Goal: Information Seeking & Learning: Learn about a topic

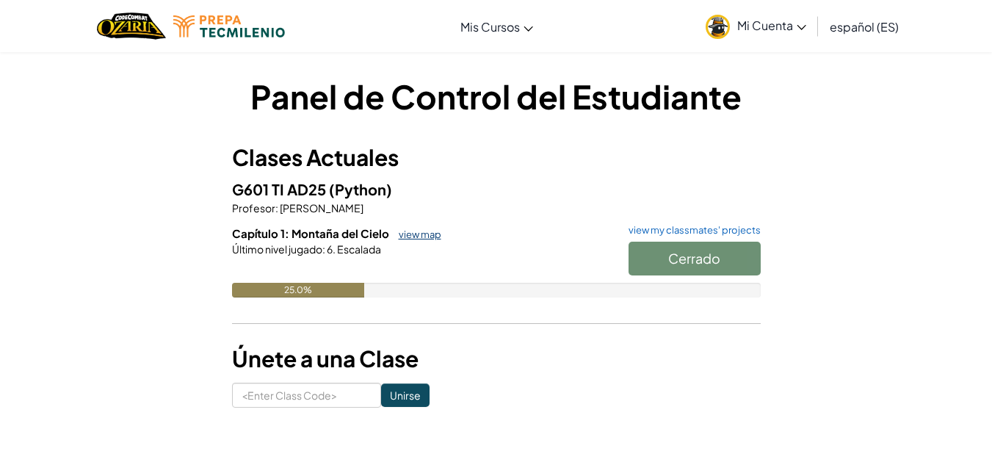
click at [404, 233] on link "view map" at bounding box center [416, 234] width 50 height 12
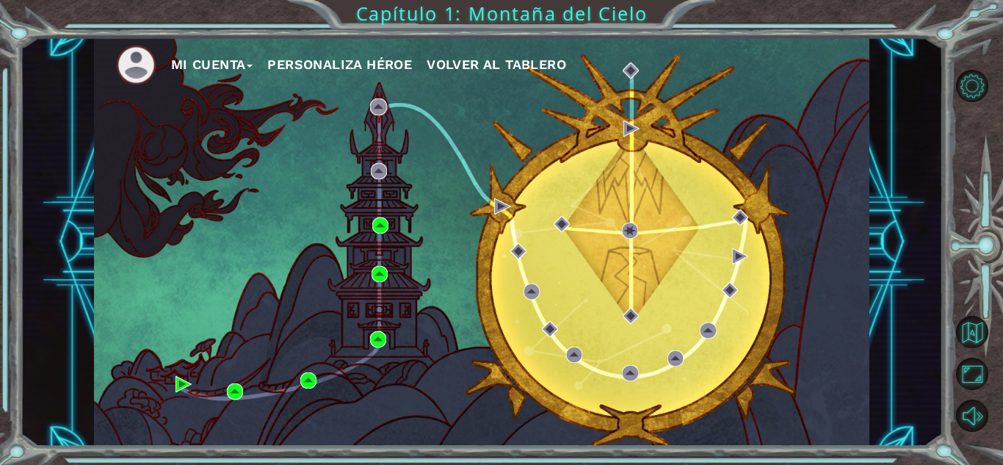
click at [624, 248] on div "Mi Cuenta Personaliza Héroe Volver al Tablero" at bounding box center [481, 241] width 775 height 409
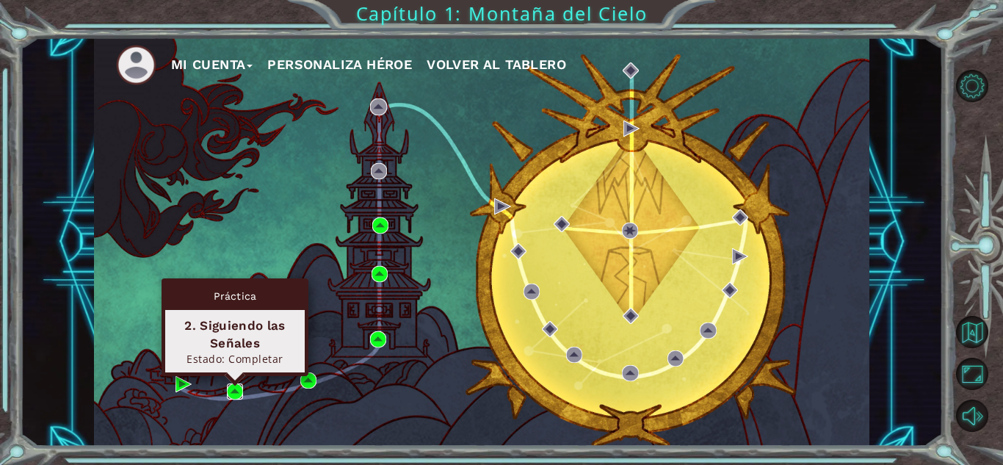
click at [234, 396] on img at bounding box center [235, 391] width 16 height 16
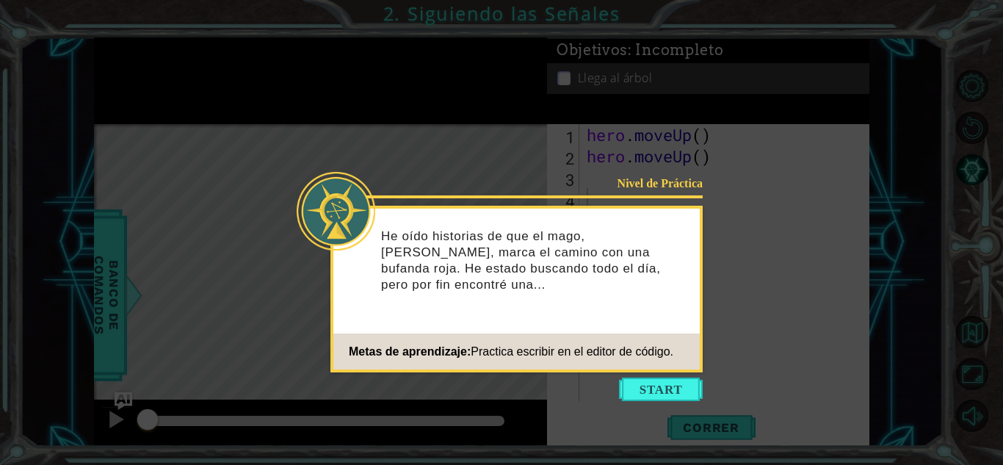
click at [930, 13] on icon at bounding box center [501, 232] width 1003 height 465
click at [667, 383] on button "Start" at bounding box center [661, 388] width 84 height 23
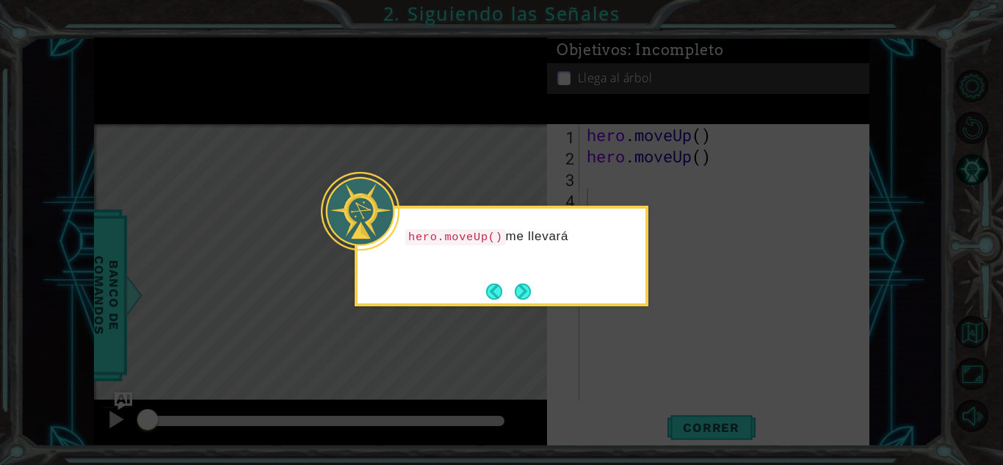
click at [545, 175] on icon at bounding box center [501, 232] width 1003 height 465
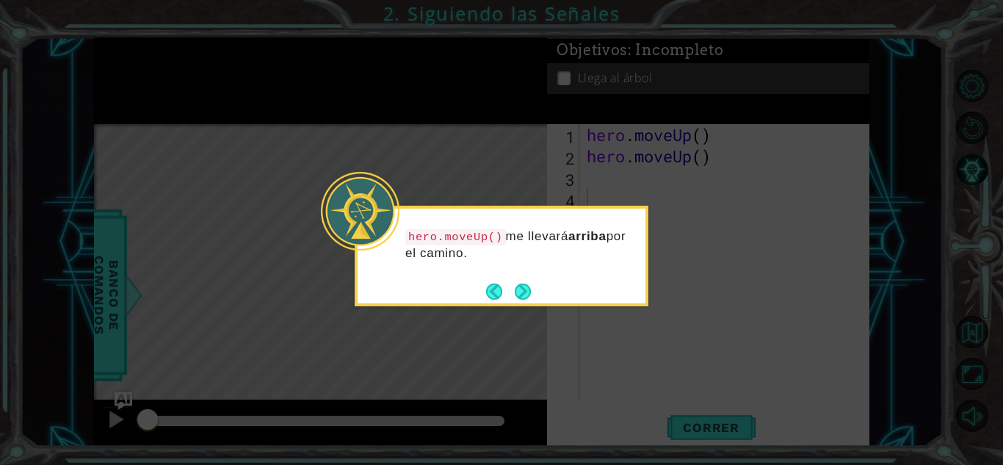
click at [705, 306] on icon at bounding box center [501, 232] width 1003 height 465
click at [530, 286] on button "Next" at bounding box center [523, 291] width 16 height 16
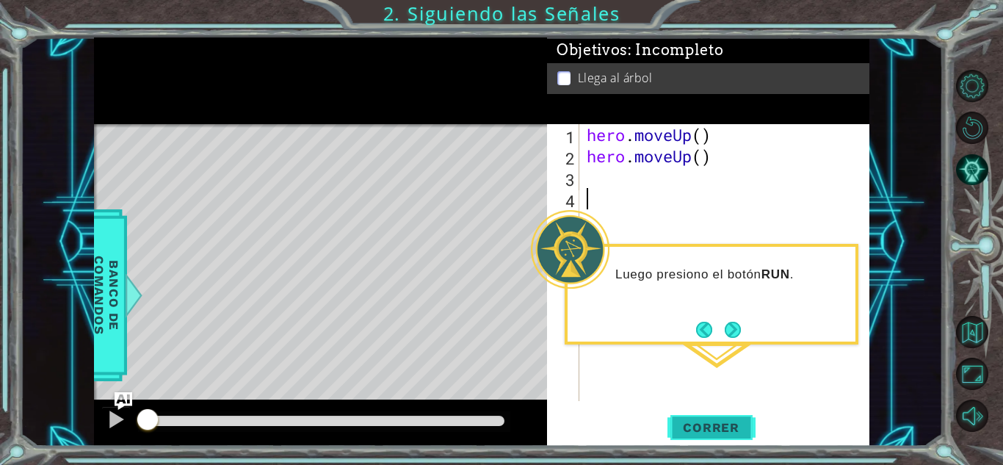
click at [716, 432] on span "Correr" at bounding box center [711, 427] width 86 height 15
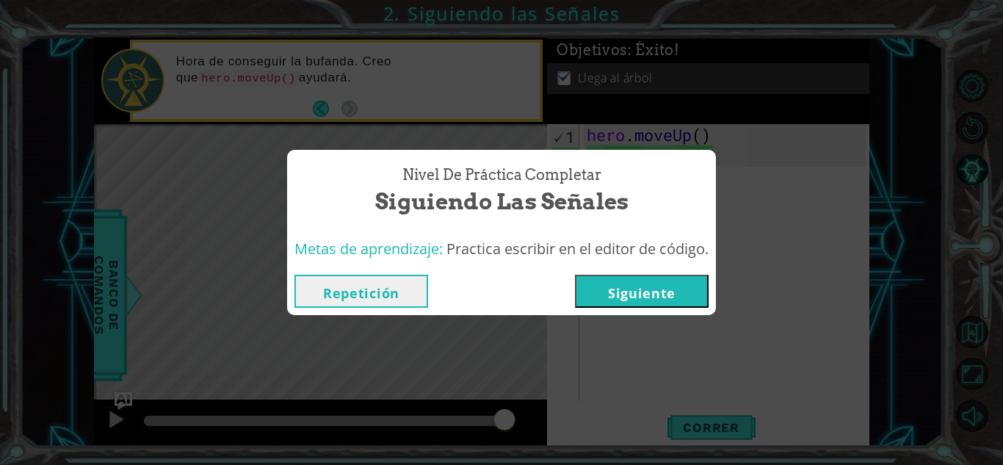
click at [398, 304] on button "Repetición" at bounding box center [361, 291] width 134 height 33
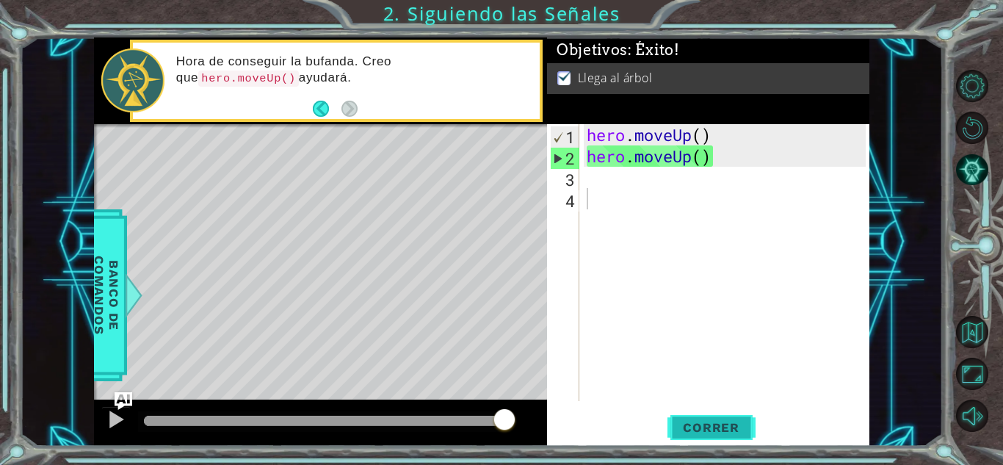
click at [725, 426] on span "Correr" at bounding box center [711, 427] width 86 height 15
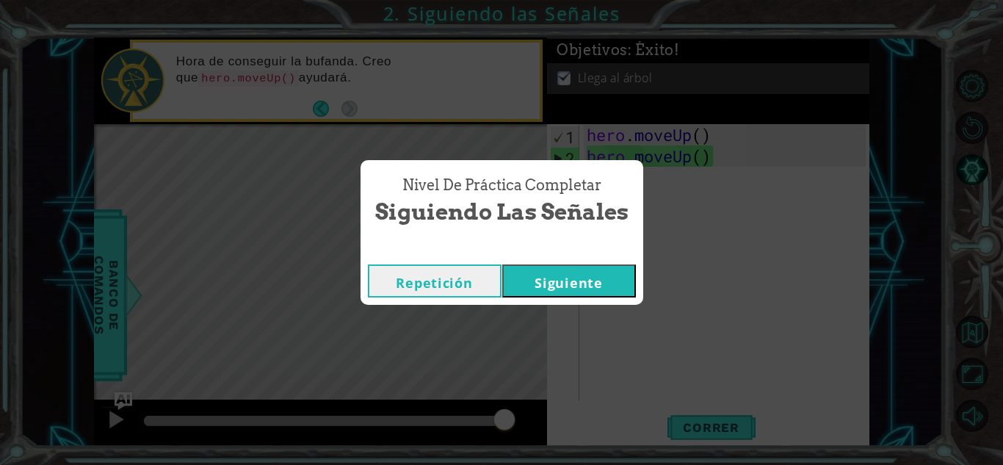
click at [430, 277] on button "Repetición" at bounding box center [435, 280] width 134 height 33
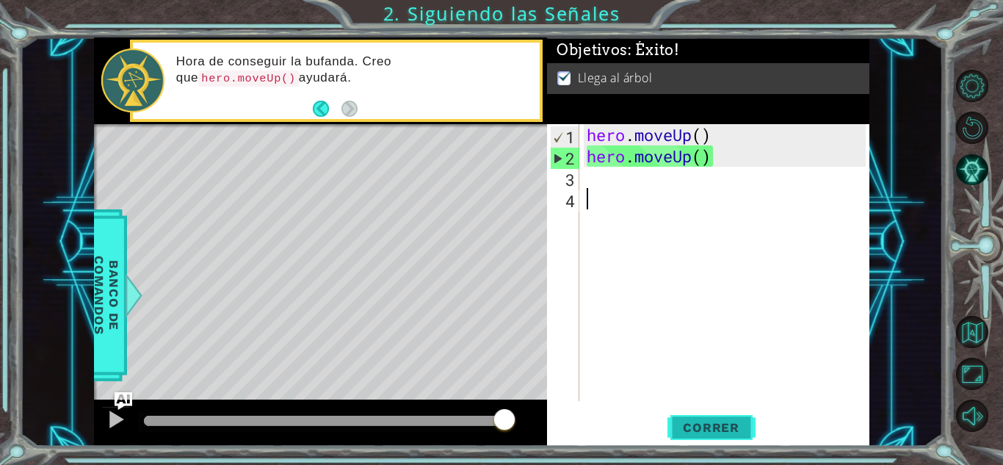
click at [741, 426] on span "Correr" at bounding box center [711, 427] width 86 height 15
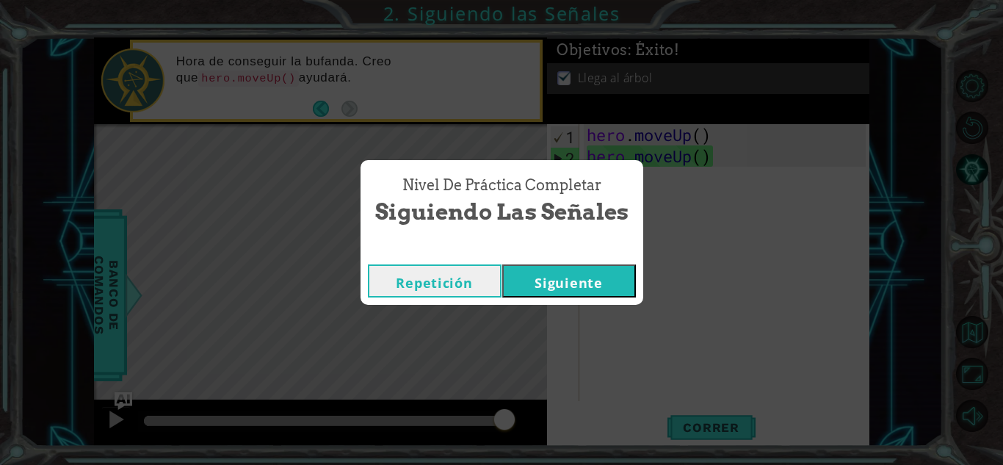
click at [592, 277] on button "Siguiente" at bounding box center [569, 280] width 134 height 33
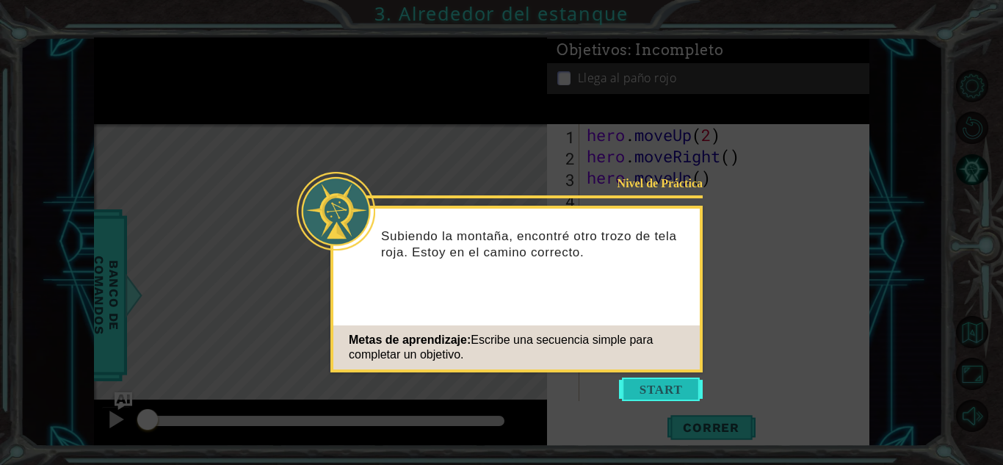
click at [650, 382] on button "Start" at bounding box center [661, 388] width 84 height 23
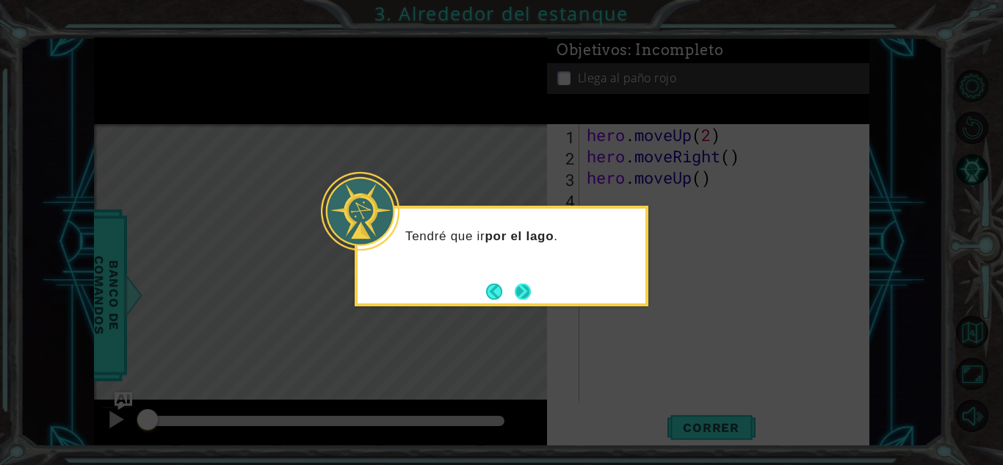
click at [521, 288] on button "Next" at bounding box center [523, 291] width 16 height 16
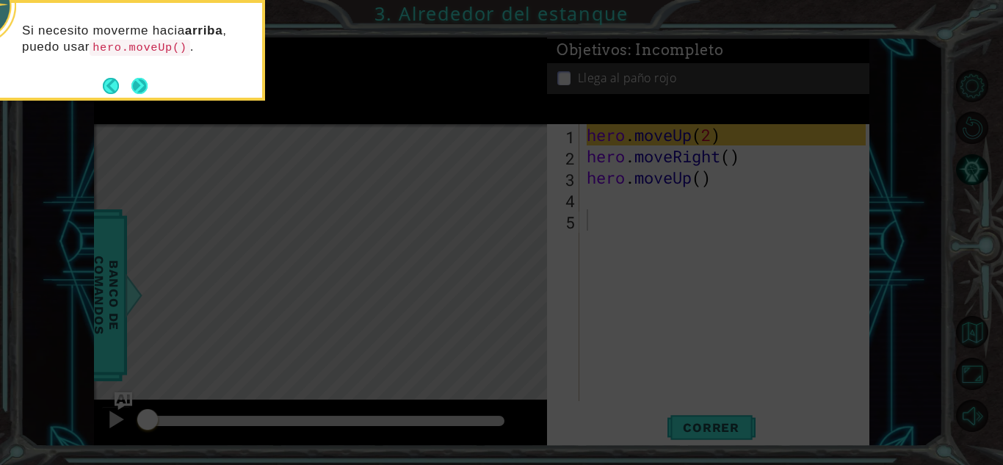
click at [140, 91] on button "Next" at bounding box center [139, 86] width 16 height 16
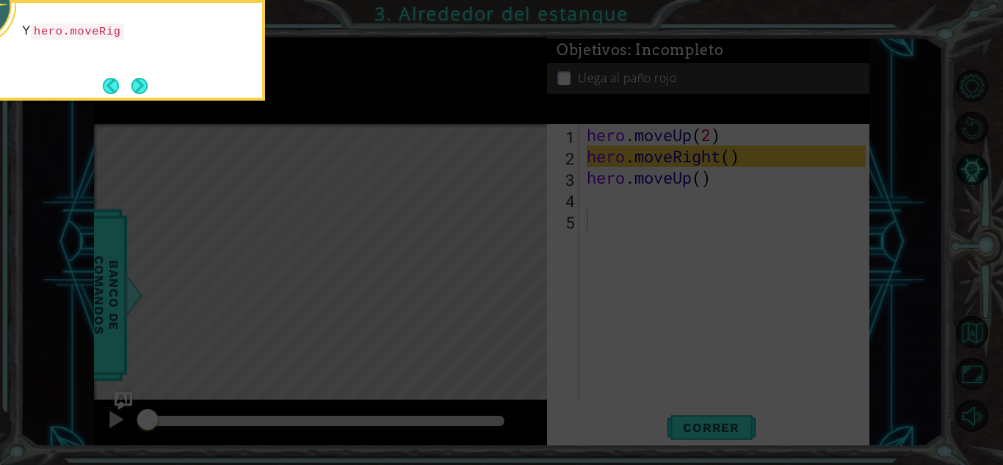
click at [140, 91] on button "Next" at bounding box center [139, 86] width 16 height 16
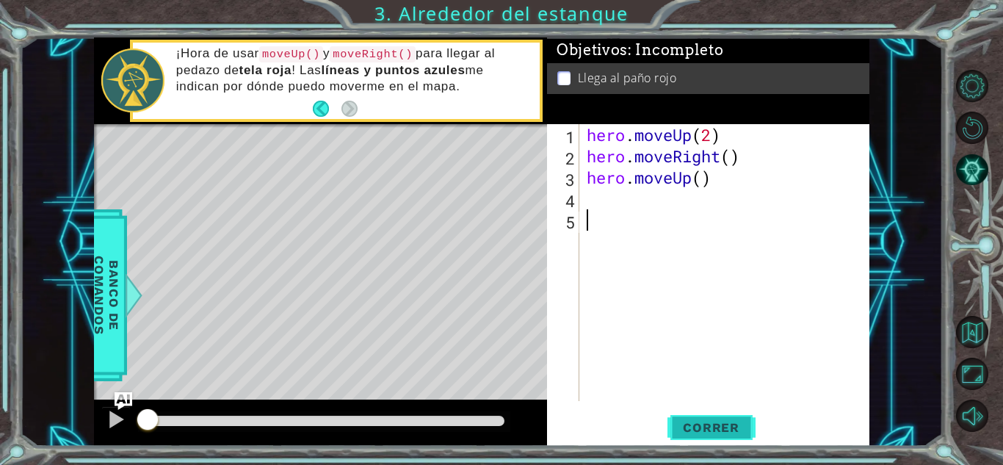
click at [716, 424] on span "Correr" at bounding box center [711, 427] width 86 height 15
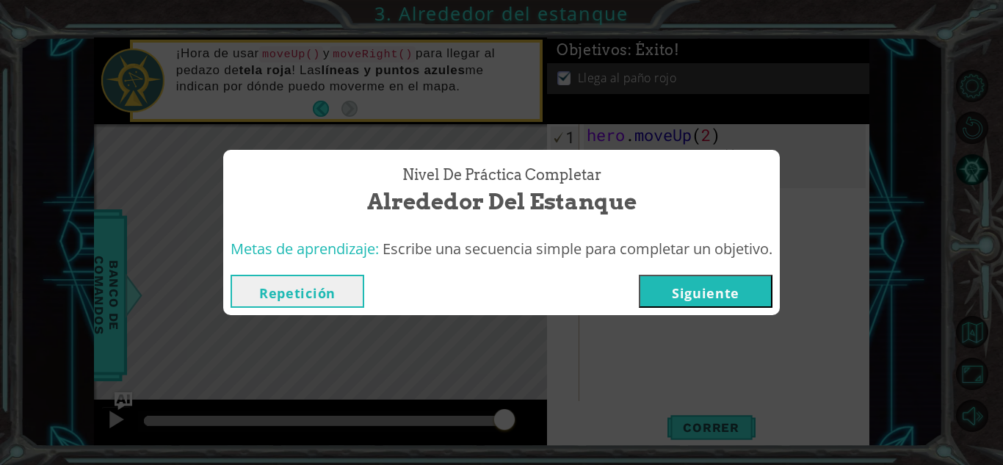
click at [338, 302] on button "Repetición" at bounding box center [297, 291] width 134 height 33
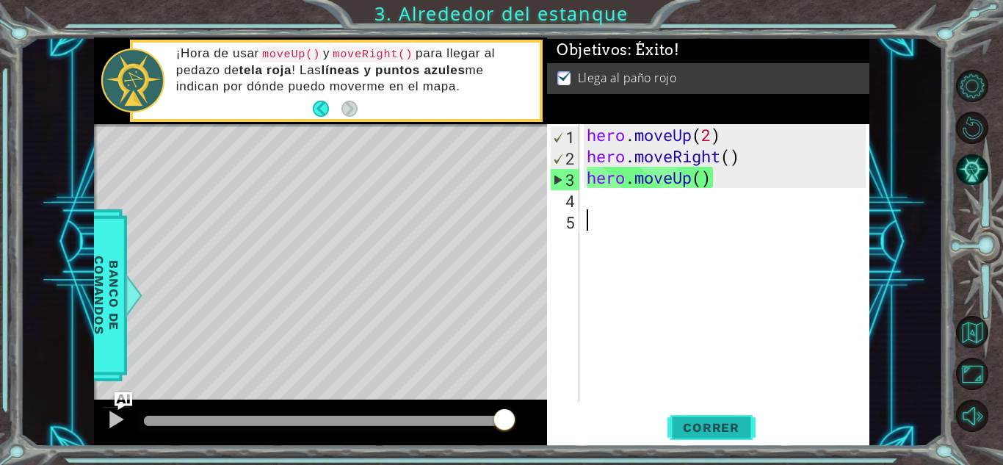
click at [715, 425] on span "Correr" at bounding box center [711, 427] width 86 height 15
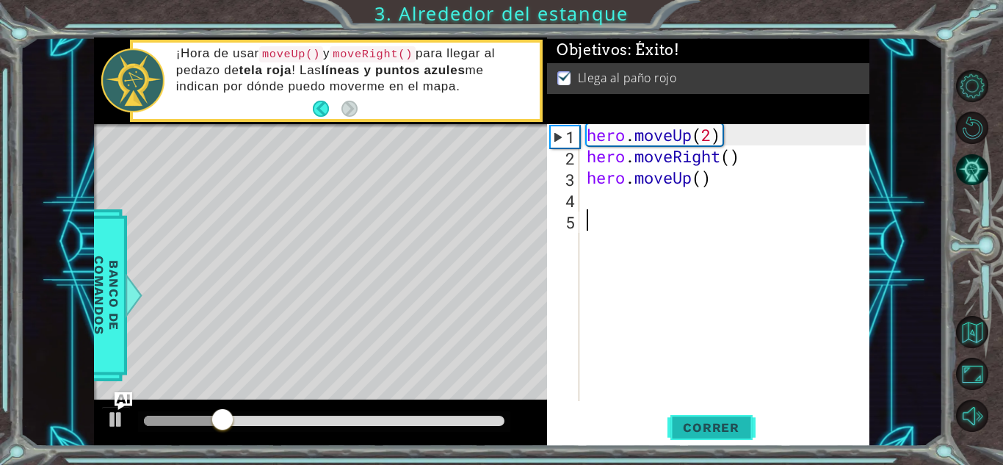
click at [715, 425] on span "Correr" at bounding box center [711, 427] width 86 height 15
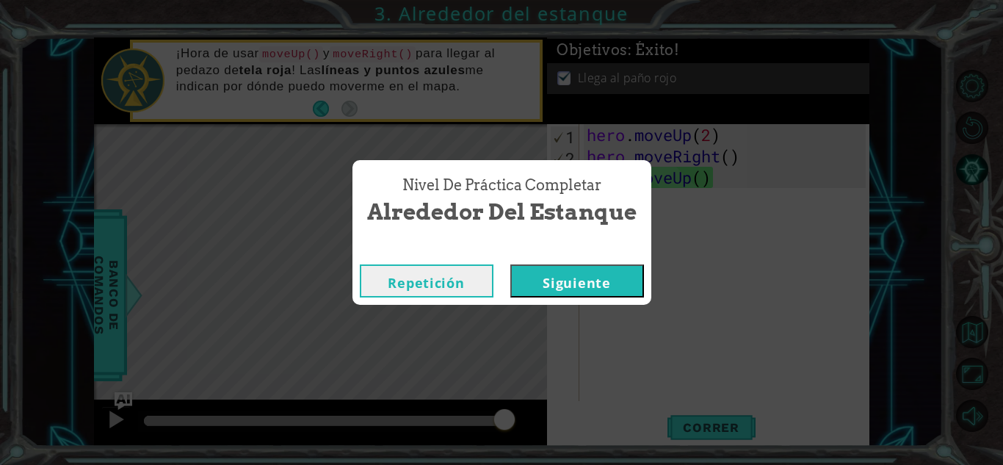
click at [589, 273] on button "Siguiente" at bounding box center [577, 280] width 134 height 33
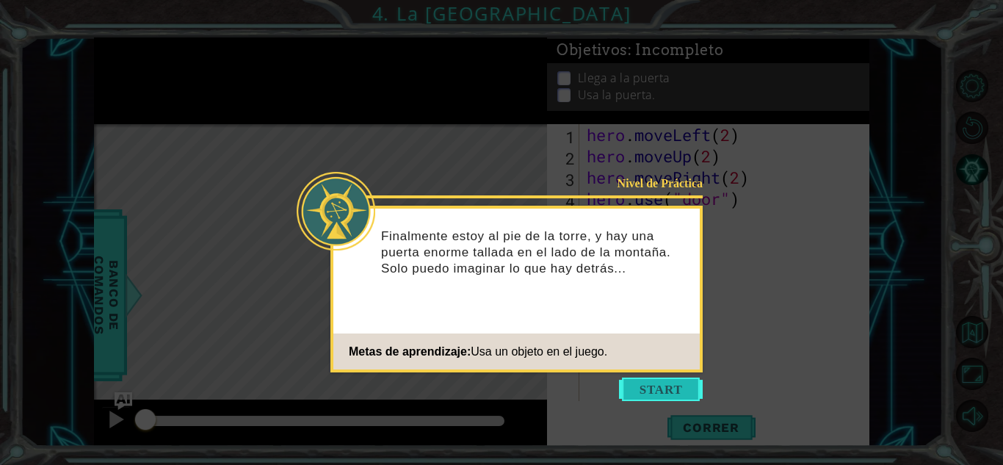
click at [641, 381] on button "Start" at bounding box center [661, 388] width 84 height 23
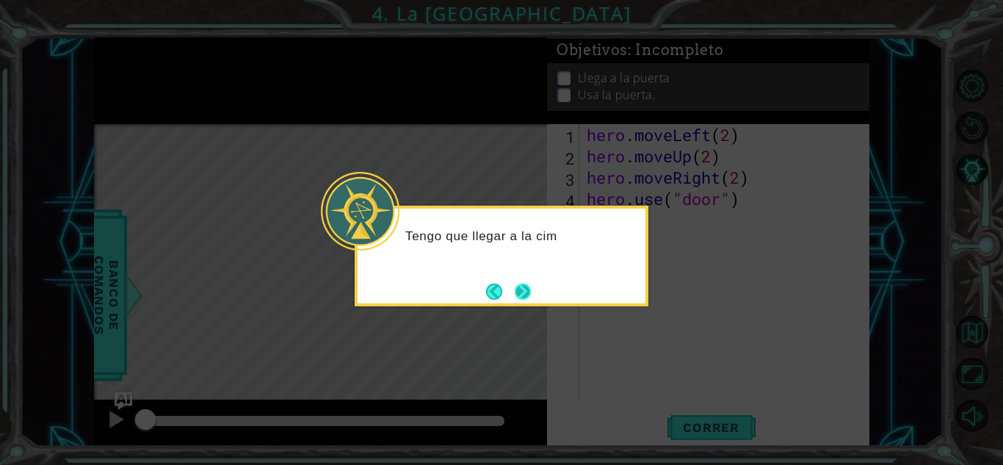
click at [531, 291] on button "Next" at bounding box center [523, 291] width 16 height 16
click at [527, 290] on button "Next" at bounding box center [523, 291] width 16 height 16
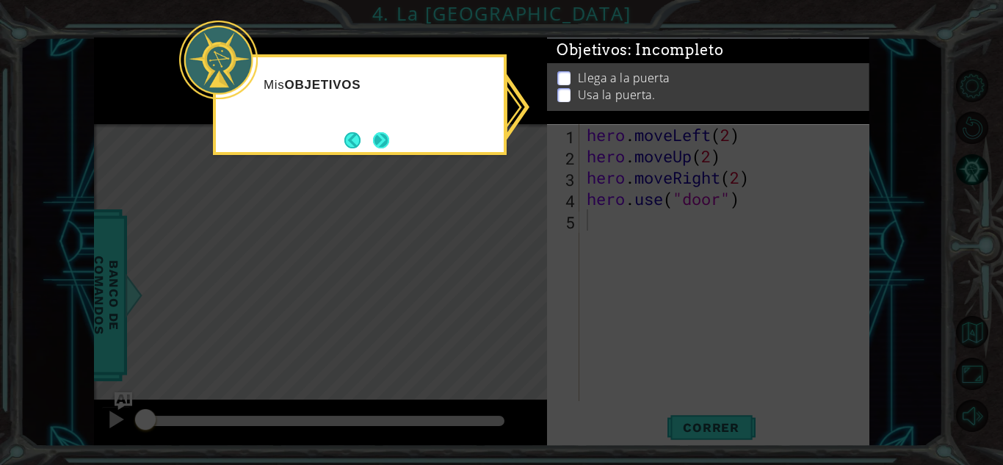
click at [379, 142] on button "Next" at bounding box center [381, 140] width 16 height 16
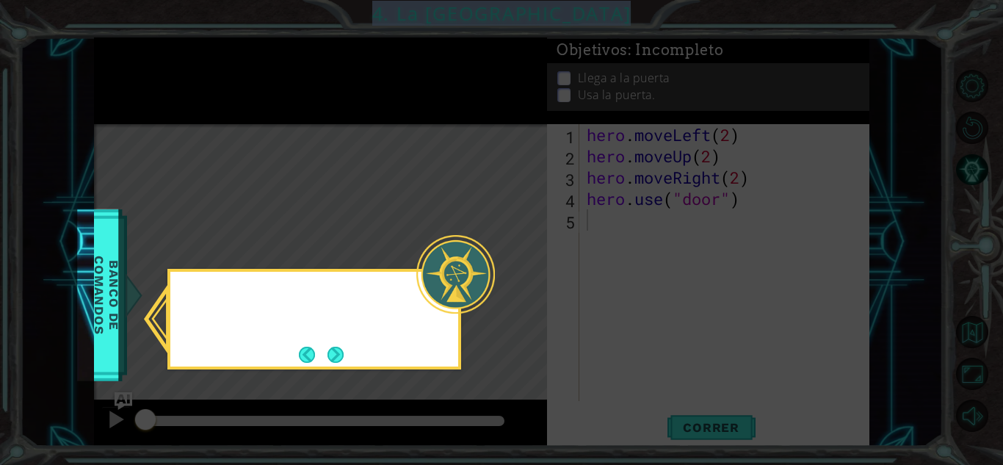
click at [379, 142] on icon at bounding box center [501, 232] width 1003 height 465
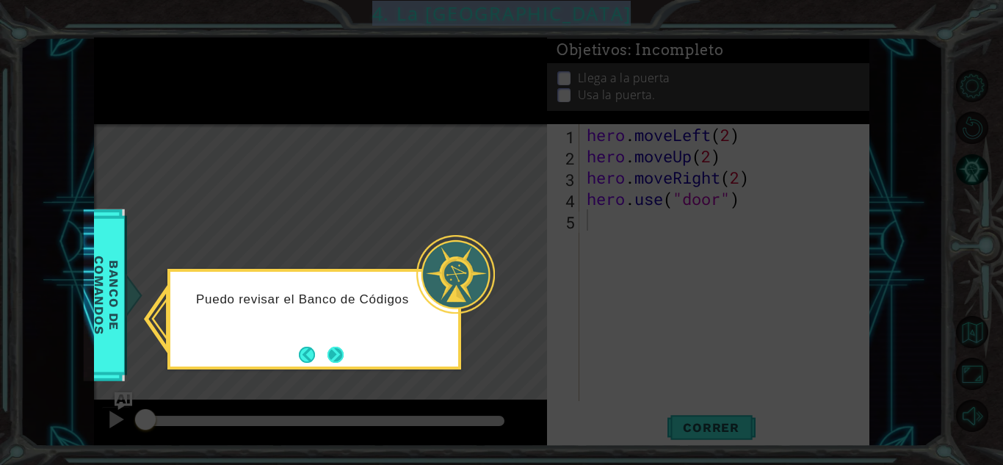
click at [342, 355] on button "Next" at bounding box center [335, 354] width 16 height 16
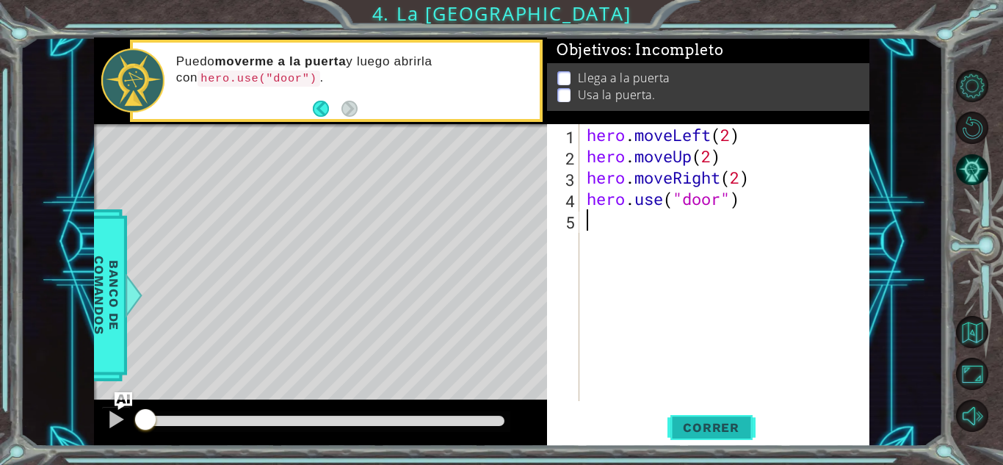
click at [721, 418] on button "Correr" at bounding box center [711, 427] width 88 height 32
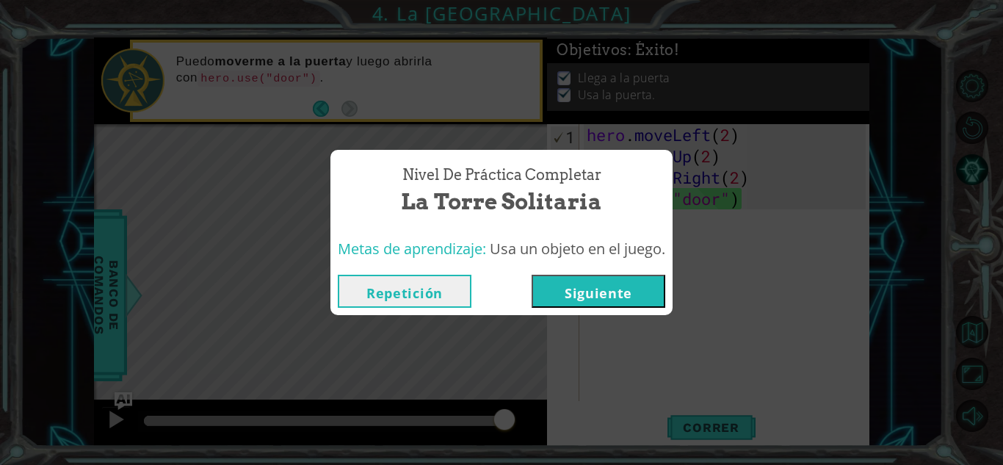
click at [435, 283] on button "Repetición" at bounding box center [405, 291] width 134 height 33
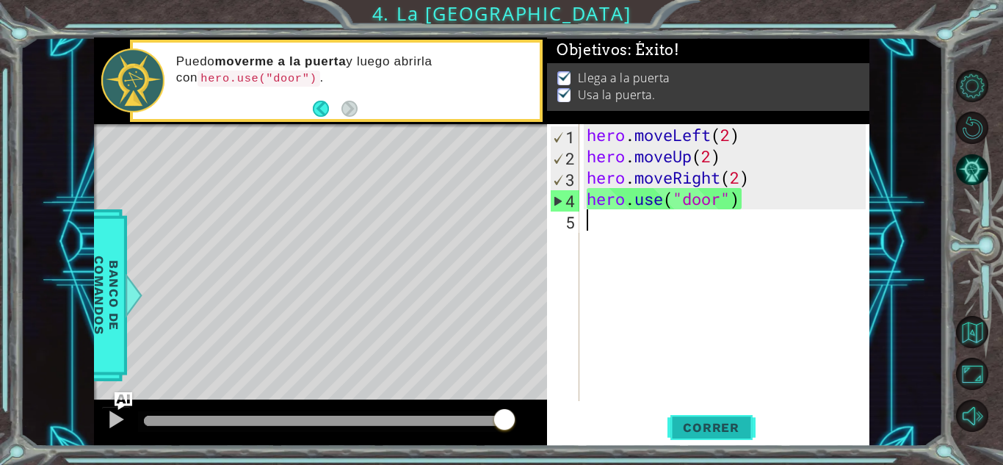
click at [698, 420] on span "Correr" at bounding box center [711, 427] width 86 height 15
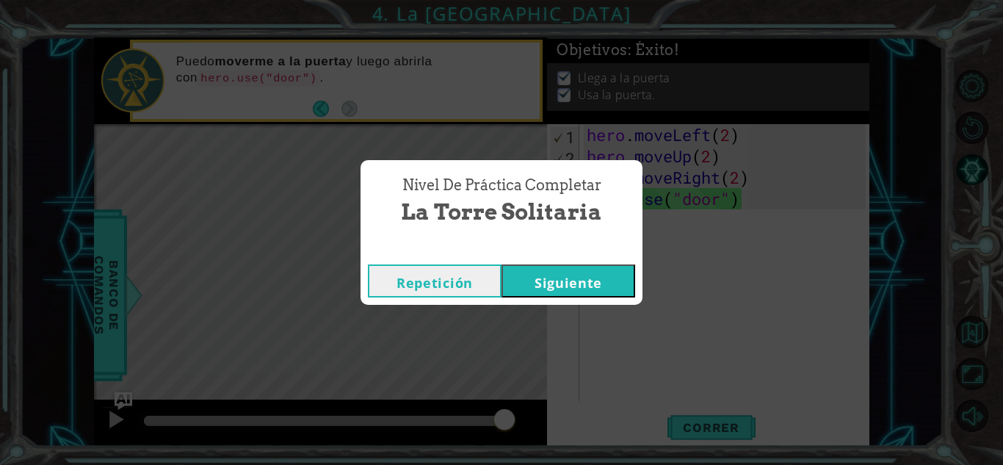
click at [594, 286] on button "Siguiente" at bounding box center [568, 280] width 134 height 33
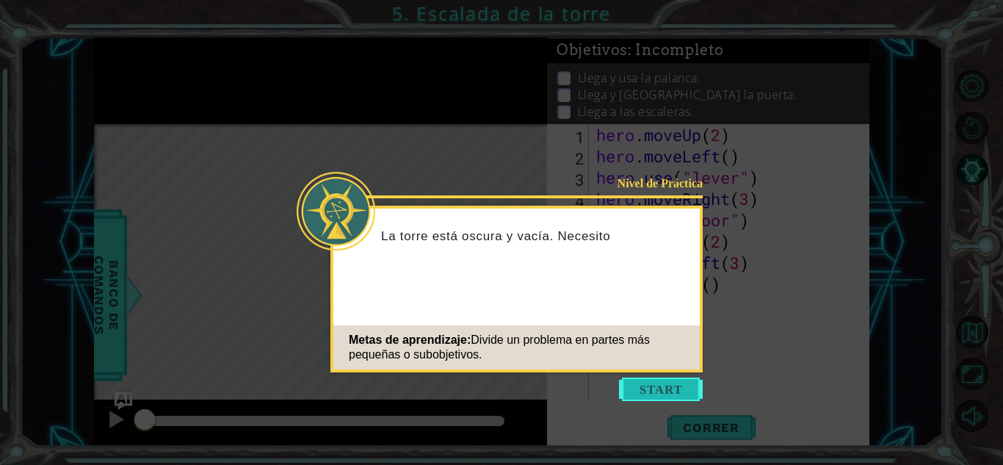
click at [672, 380] on button "Start" at bounding box center [661, 388] width 84 height 23
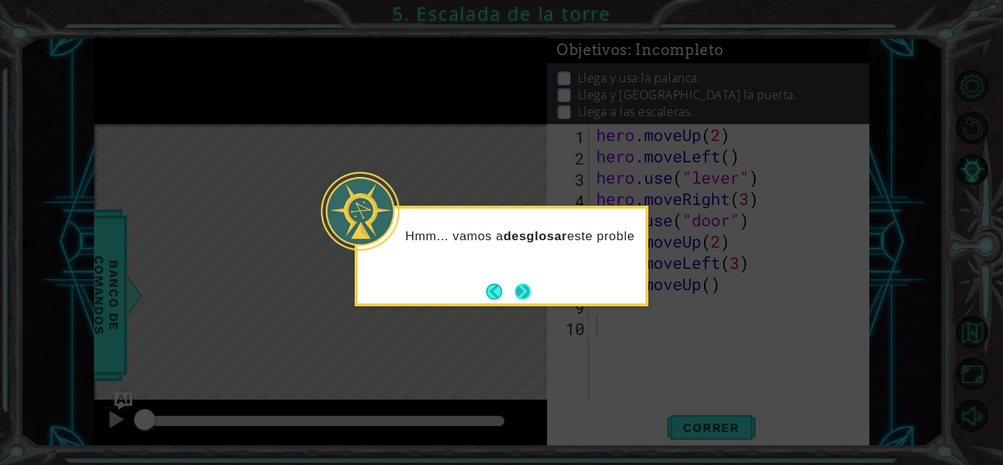
click at [522, 288] on button "Next" at bounding box center [523, 291] width 16 height 16
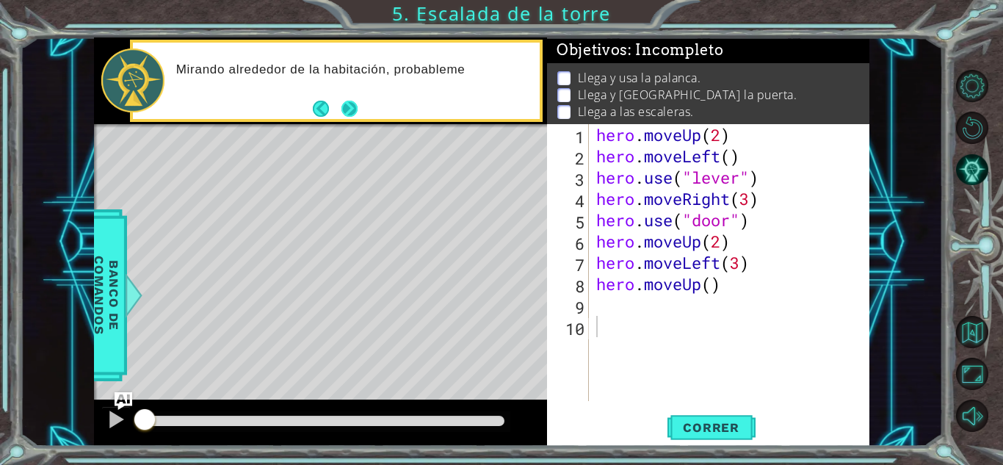
click at [347, 101] on button "Next" at bounding box center [349, 109] width 16 height 16
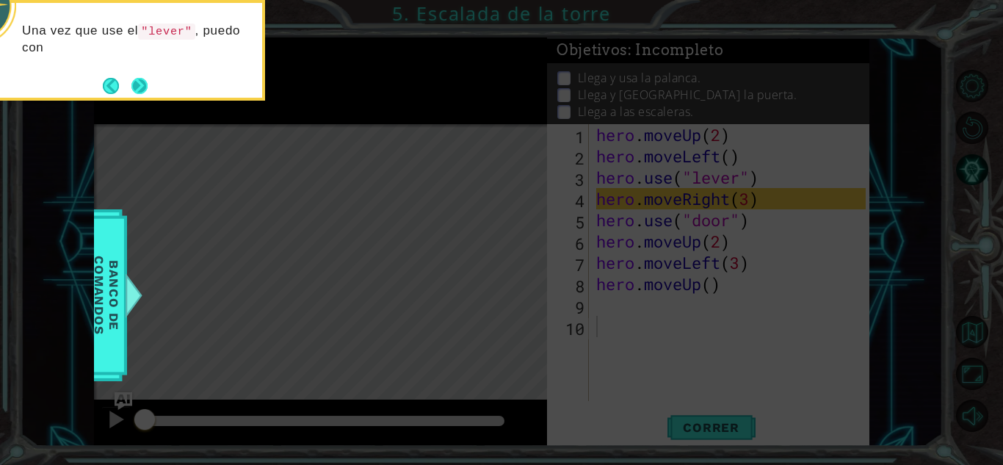
click at [148, 84] on button "Next" at bounding box center [139, 86] width 16 height 16
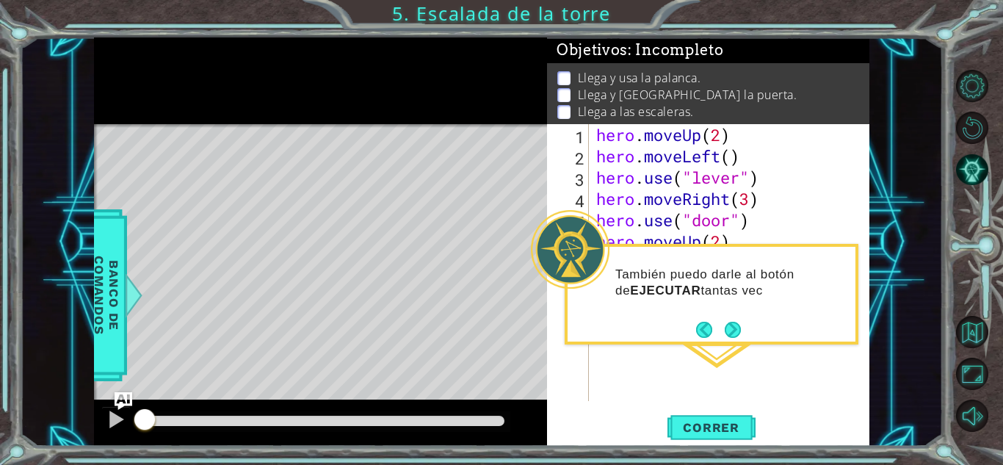
click at [883, 305] on div "1 ההההההההההההההההההההההההההההההההההההההההההההההההההההההההההההההההההההההההההההה…" at bounding box center [481, 241] width 923 height 409
click at [736, 327] on button "Next" at bounding box center [733, 330] width 16 height 16
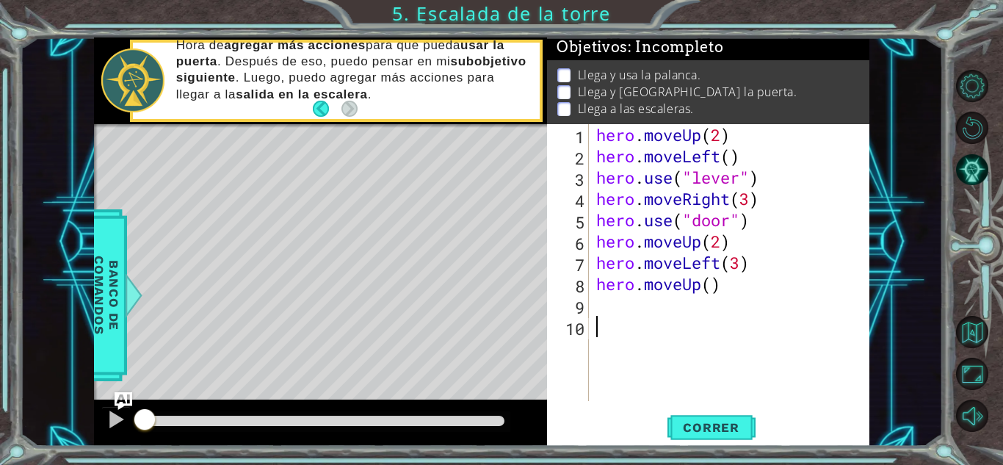
scroll to position [18, 0]
click at [714, 438] on button "Correr" at bounding box center [711, 427] width 88 height 32
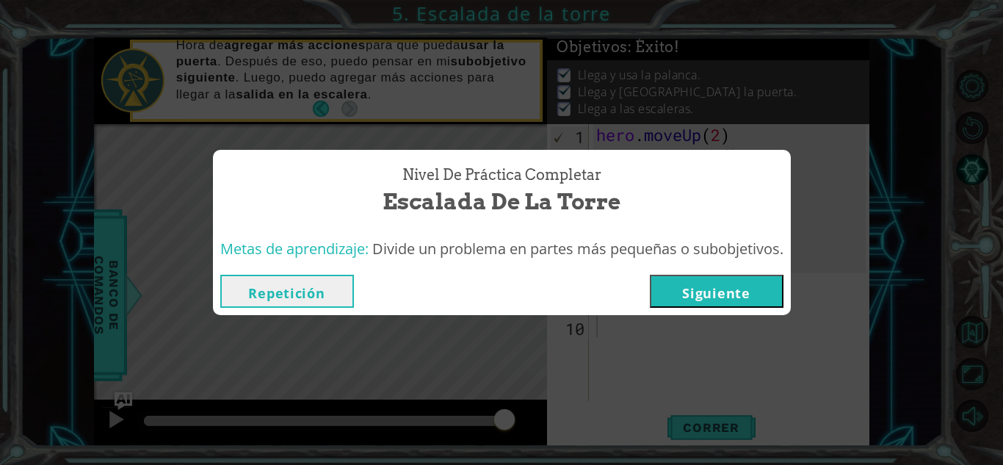
click at [345, 295] on button "Repetición" at bounding box center [287, 291] width 134 height 33
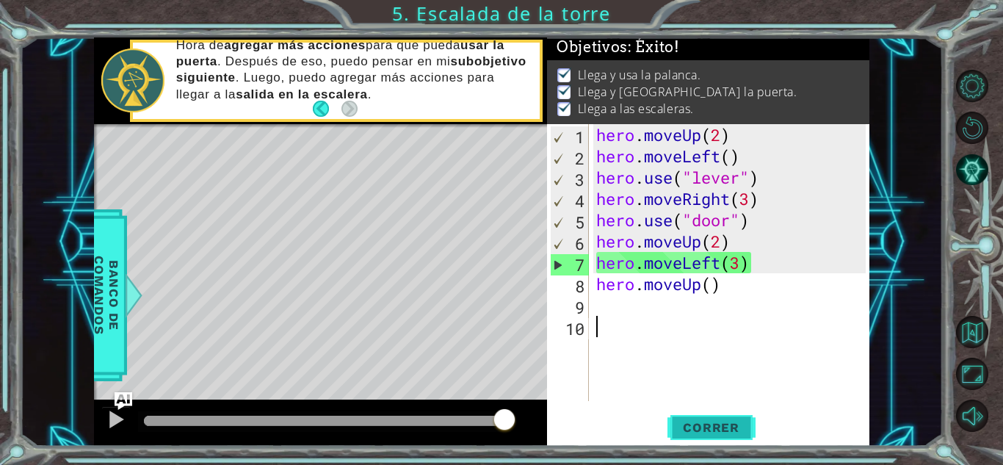
click at [709, 423] on span "Correr" at bounding box center [711, 427] width 86 height 15
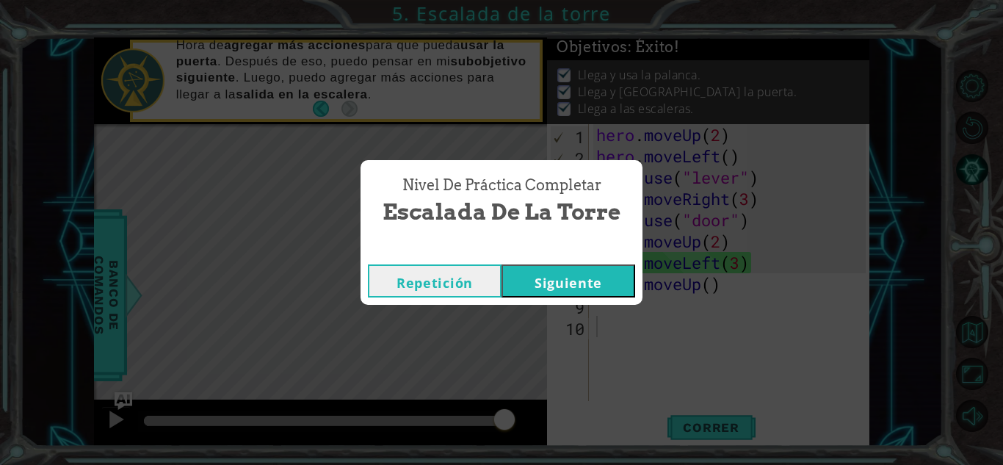
click at [559, 277] on button "Siguiente" at bounding box center [568, 280] width 134 height 33
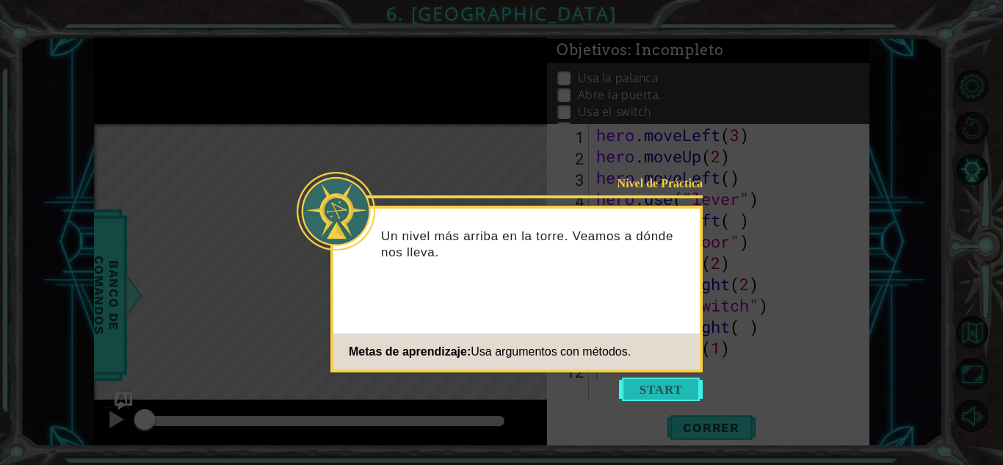
click at [672, 385] on button "Start" at bounding box center [661, 388] width 84 height 23
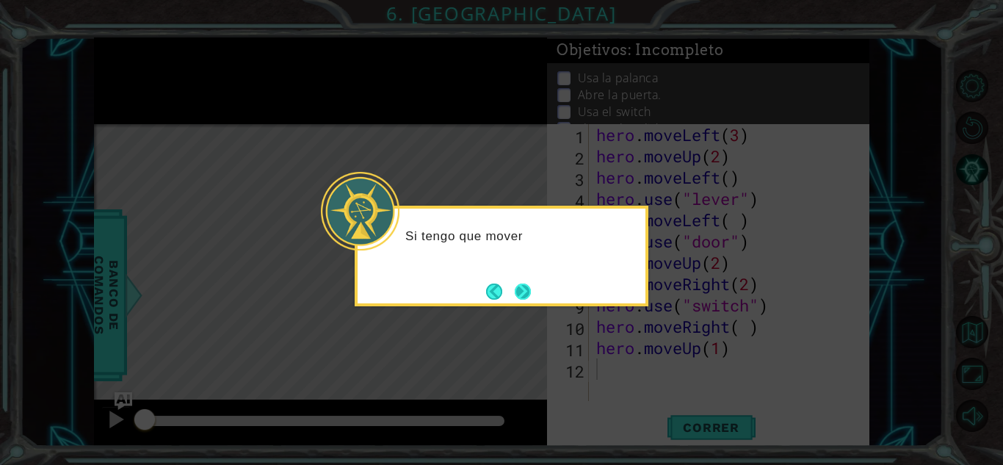
click at [526, 286] on button "Next" at bounding box center [523, 291] width 16 height 16
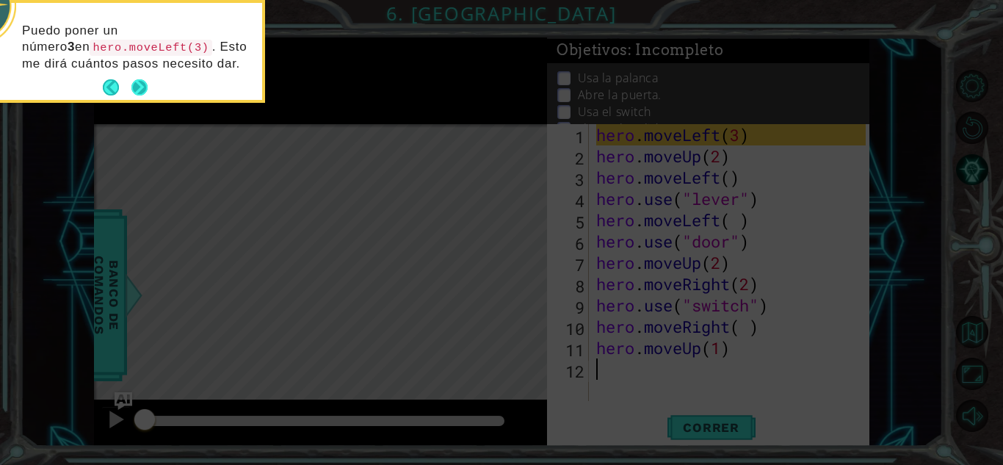
click at [134, 79] on button "Next" at bounding box center [139, 87] width 16 height 16
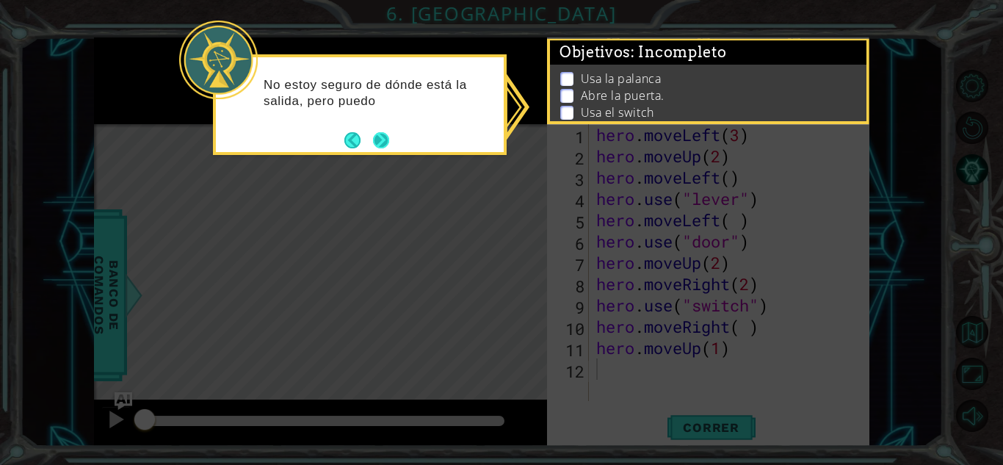
click at [377, 137] on button "Next" at bounding box center [381, 140] width 16 height 16
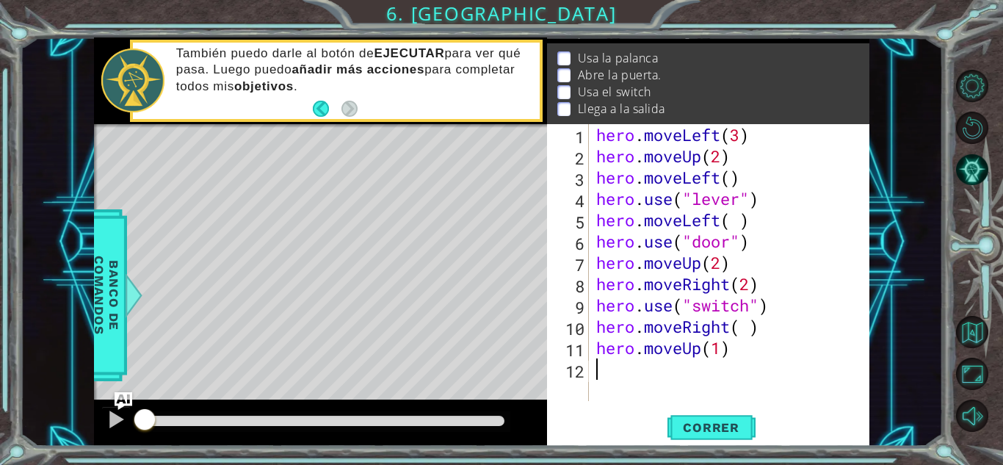
scroll to position [34, 0]
click at [678, 421] on span "Correr" at bounding box center [711, 427] width 86 height 15
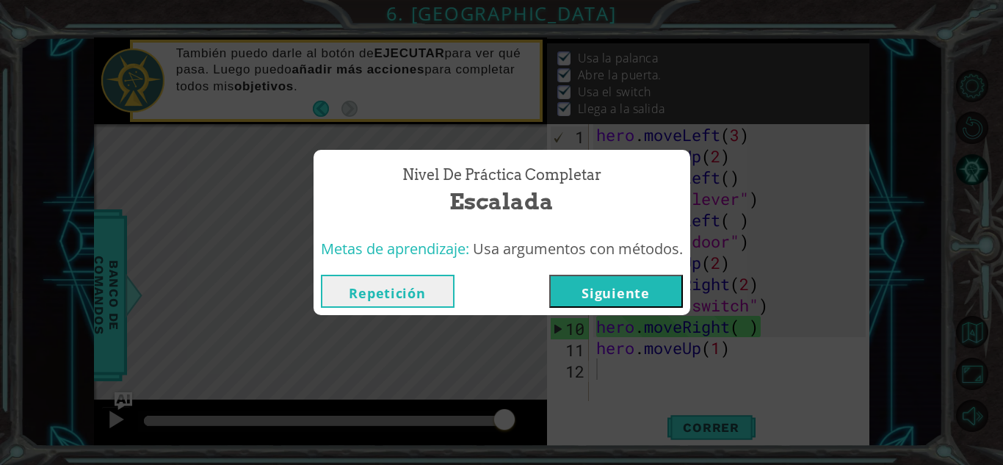
click at [408, 285] on button "Repetición" at bounding box center [388, 291] width 134 height 33
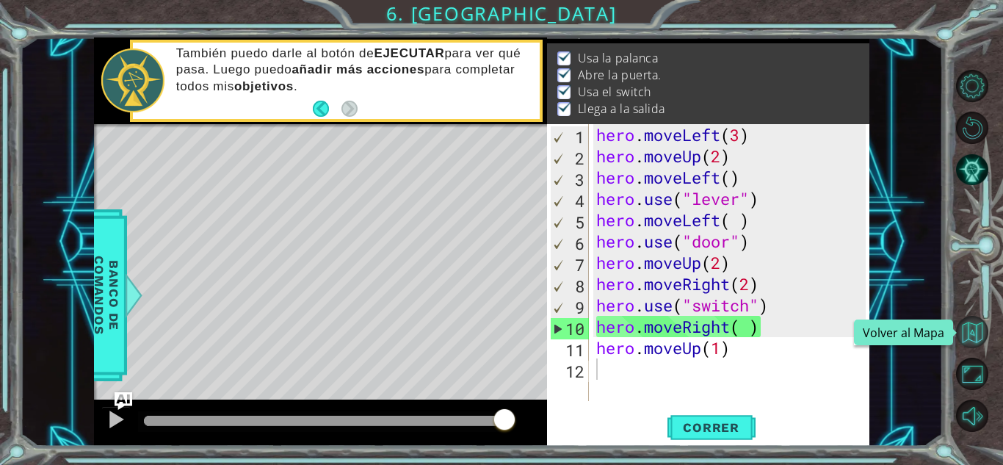
click at [969, 324] on button "Volver al Mapa" at bounding box center [972, 332] width 32 height 32
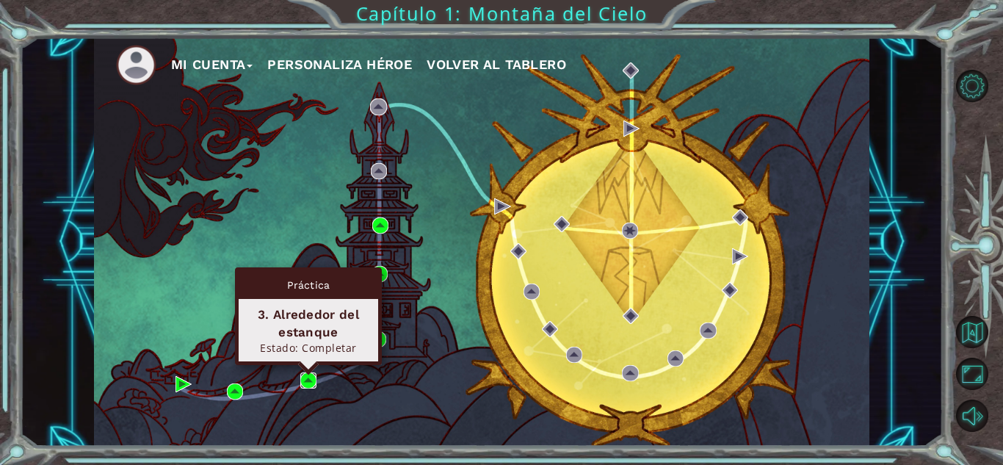
click at [309, 382] on img at bounding box center [308, 380] width 16 height 16
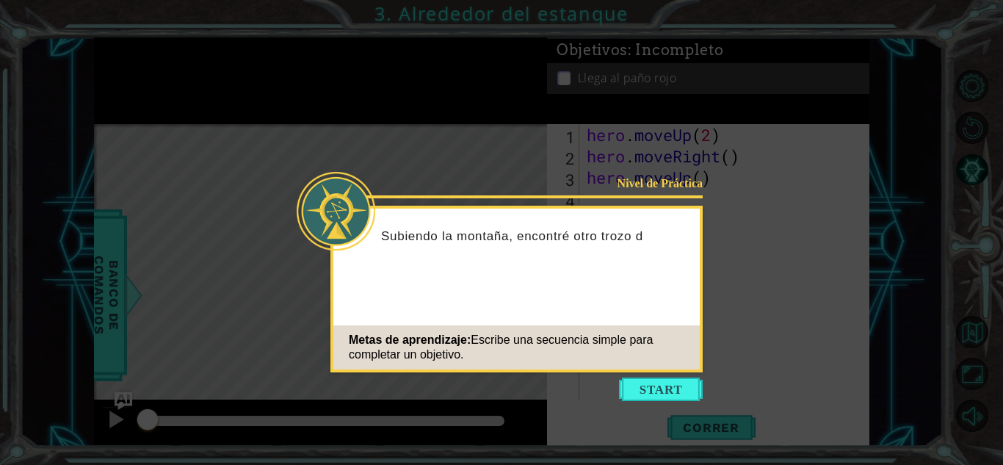
click at [653, 393] on button "Start" at bounding box center [661, 388] width 84 height 23
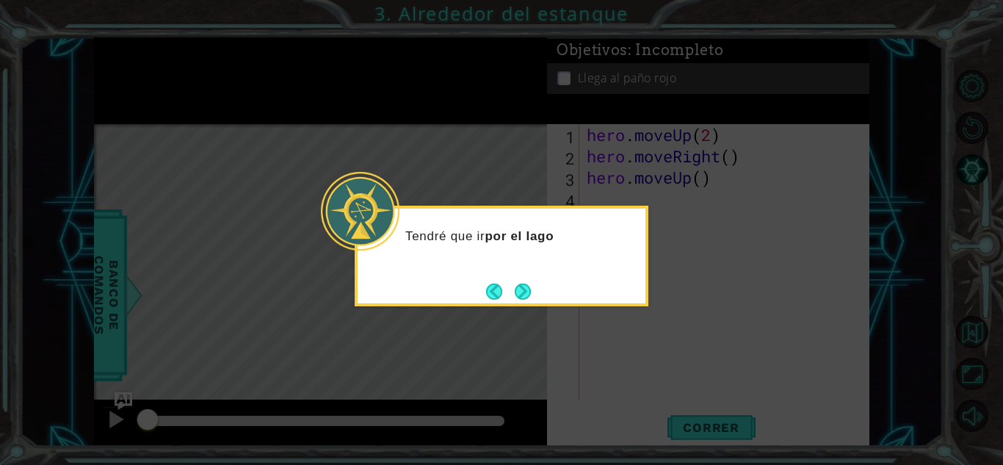
click at [523, 287] on button "Next" at bounding box center [523, 291] width 16 height 16
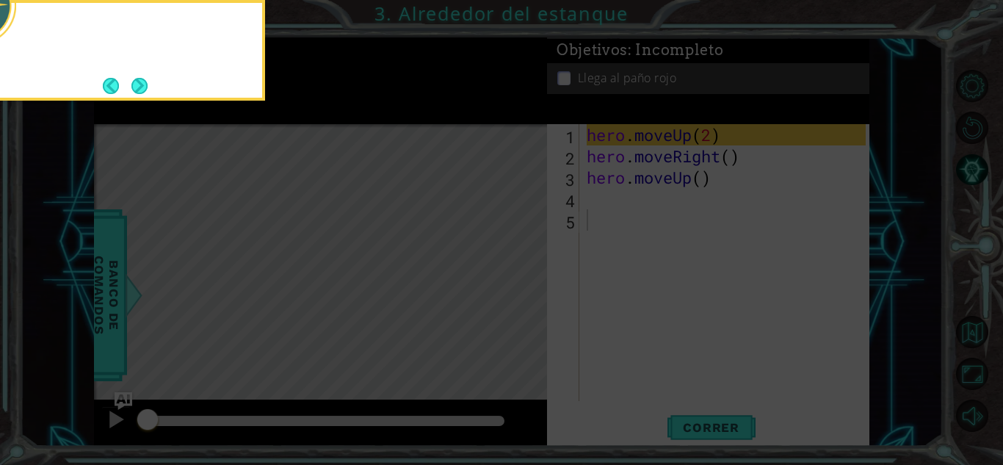
click at [522, 287] on icon at bounding box center [501, 69] width 1003 height 791
click at [594, 167] on icon at bounding box center [501, 69] width 1003 height 791
click at [548, 156] on icon at bounding box center [501, 69] width 1003 height 791
click at [128, 76] on footer at bounding box center [125, 86] width 45 height 22
click at [142, 85] on button "Next" at bounding box center [139, 86] width 16 height 16
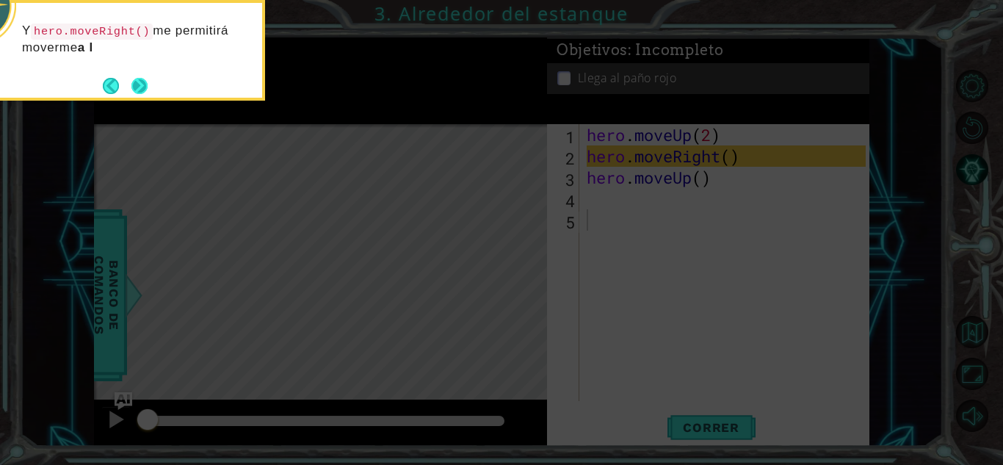
click at [145, 84] on button "Next" at bounding box center [139, 86] width 16 height 16
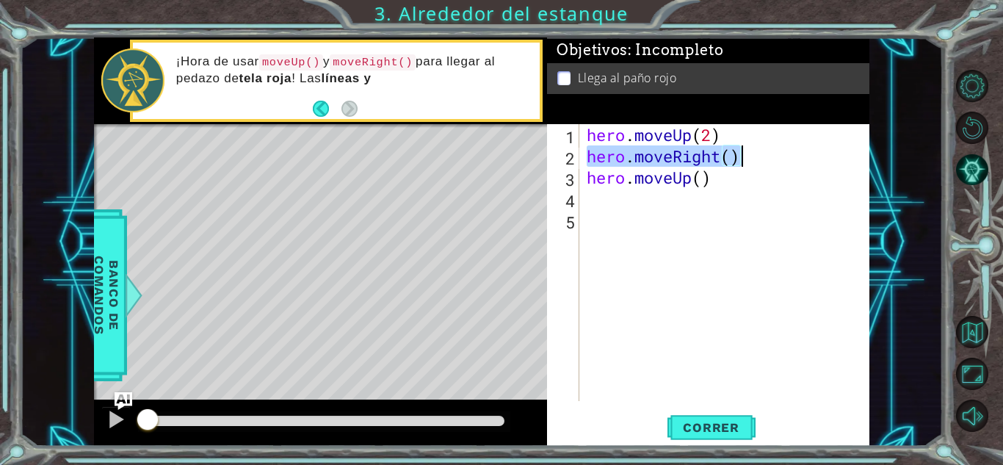
drag, startPoint x: 585, startPoint y: 157, endPoint x: 780, endPoint y: 154, distance: 194.6
click at [780, 154] on div "hero . moveUp ( 2 ) hero . moveRight ( ) hero . moveUp ( )" at bounding box center [728, 283] width 289 height 319
type textarea "hero.moveRight()"
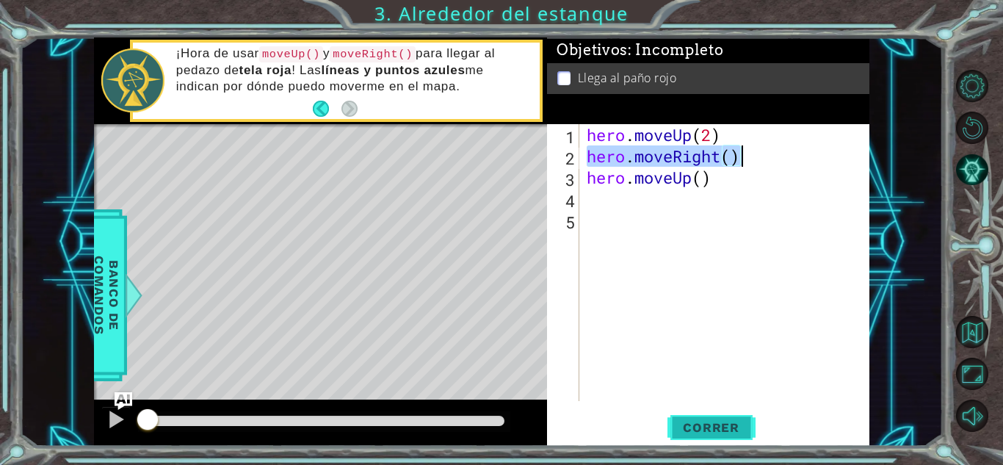
click at [709, 429] on span "Correr" at bounding box center [711, 427] width 86 height 15
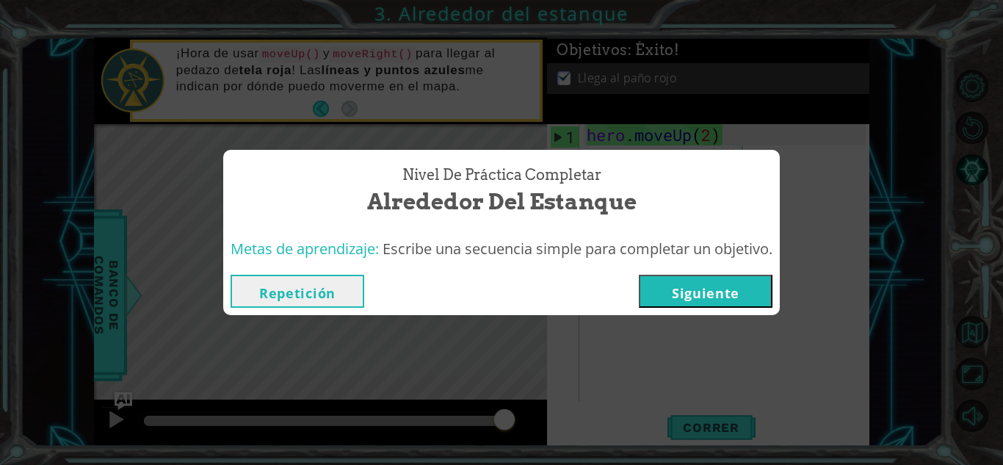
click at [709, 294] on button "Siguiente" at bounding box center [706, 291] width 134 height 33
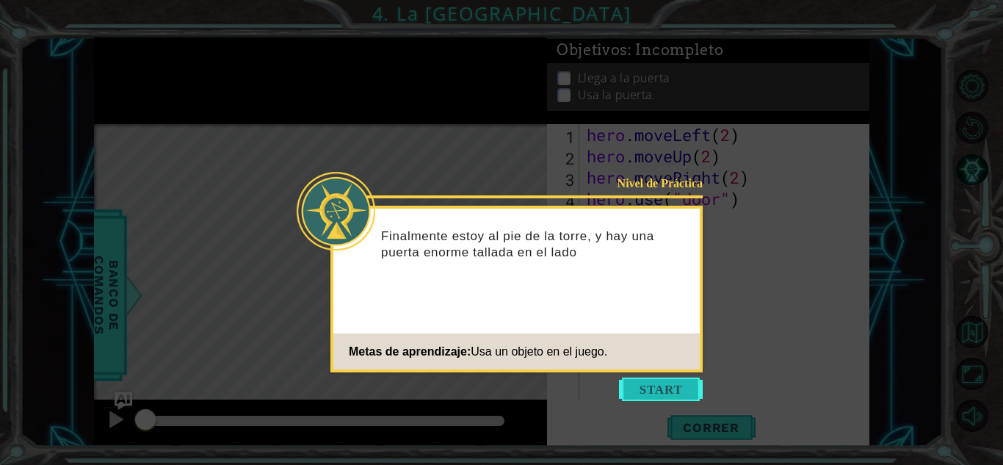
click at [653, 386] on button "Start" at bounding box center [661, 388] width 84 height 23
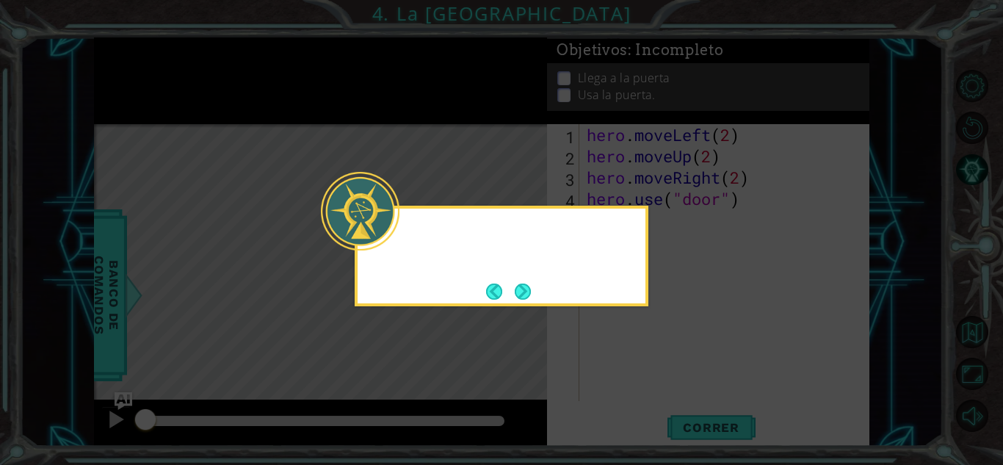
click at [653, 386] on icon at bounding box center [501, 232] width 1003 height 465
click at [531, 286] on button "Next" at bounding box center [523, 291] width 16 height 16
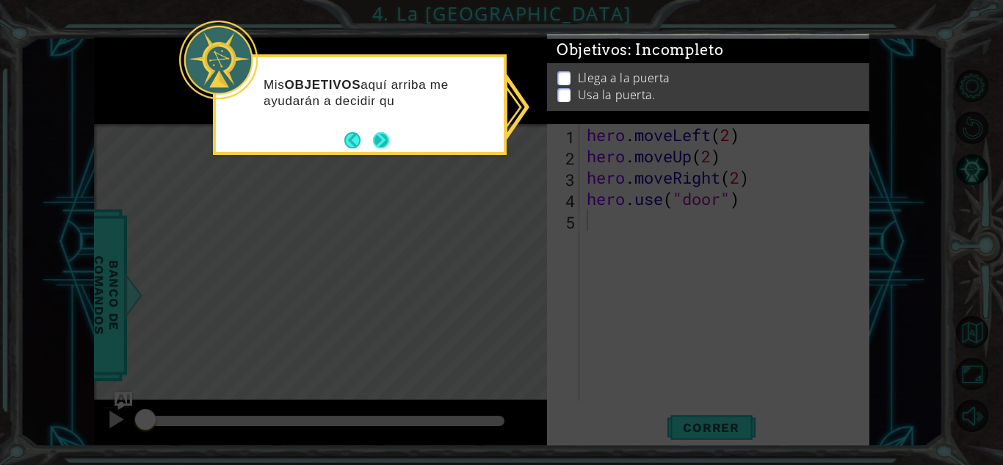
click at [388, 145] on button "Next" at bounding box center [381, 140] width 16 height 16
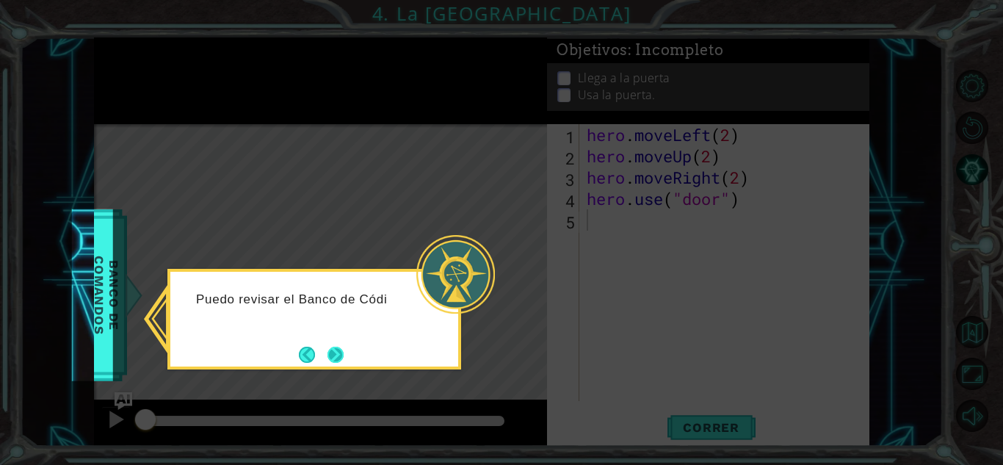
click at [338, 354] on button "Next" at bounding box center [335, 354] width 16 height 16
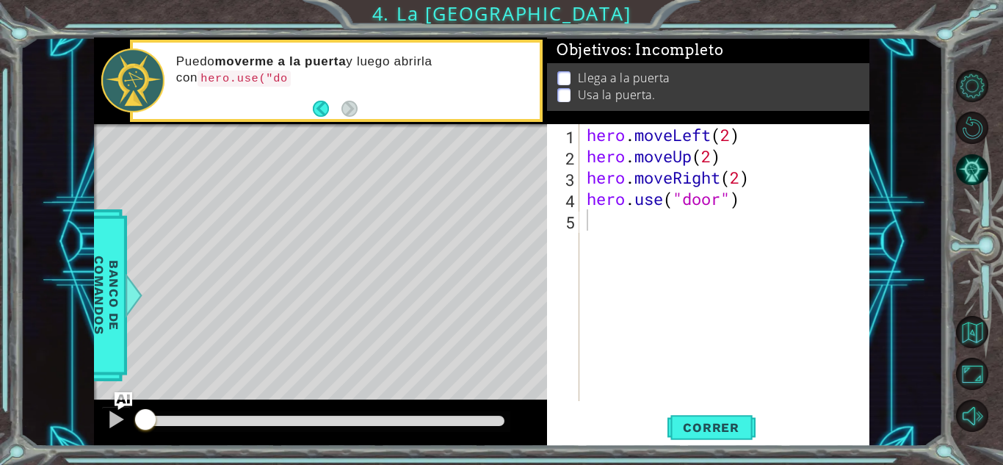
click at [471, 182] on div "Level Map" at bounding box center [433, 340] width 678 height 432
drag, startPoint x: 579, startPoint y: 126, endPoint x: 629, endPoint y: 131, distance: 50.2
click at [629, 131] on div "1 2 3 4 5 hero . moveLeft ( 2 ) hero . moveUp ( 2 ) hero . moveRight ( 2 ) hero…" at bounding box center [706, 262] width 319 height 277
click at [581, 128] on div "1 2 3 4 5 hero . moveLeft ( 2 ) hero . moveUp ( 2 ) hero . moveRight ( 2 ) hero…" at bounding box center [706, 262] width 319 height 277
drag, startPoint x: 584, startPoint y: 128, endPoint x: 753, endPoint y: 142, distance: 169.4
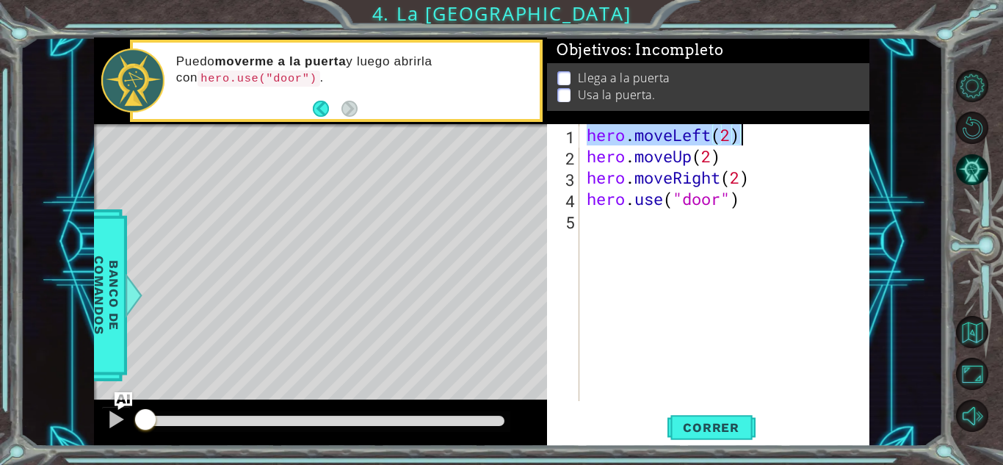
click at [753, 142] on div "hero . moveLeft ( 2 ) hero . moveUp ( 2 ) hero . moveRight ( 2 ) hero . use ( "…" at bounding box center [728, 283] width 289 height 319
click at [857, 196] on div "hero . moveLeft ( 2 ) hero . moveUp ( 2 ) hero . moveRight ( 2 ) hero . use ( "…" at bounding box center [728, 283] width 289 height 319
type textarea "hero.use("door")"
